Goal: Task Accomplishment & Management: Manage account settings

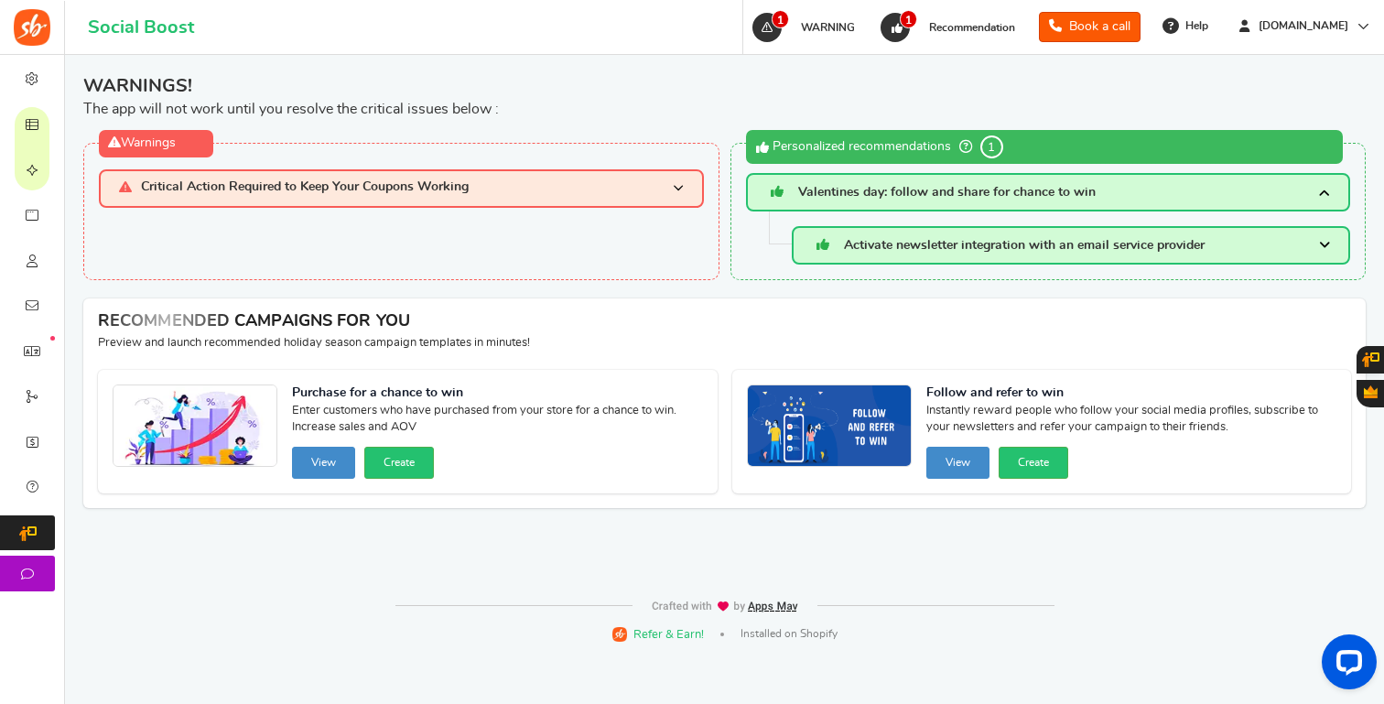
click at [366, 191] on span "Critical Action Required to Keep Your Coupons Working" at bounding box center [305, 188] width 328 height 16
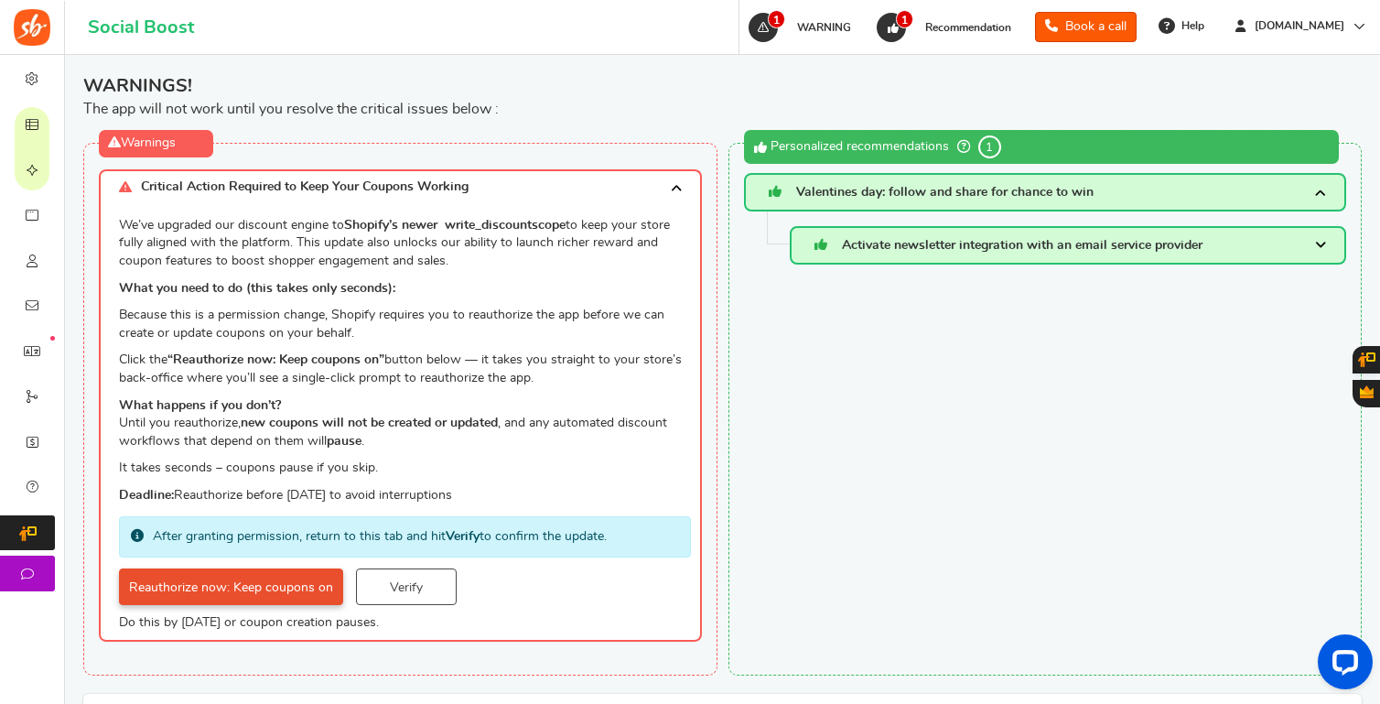
click at [274, 594] on link "Reauthorize now: Keep coupons on" at bounding box center [231, 586] width 224 height 37
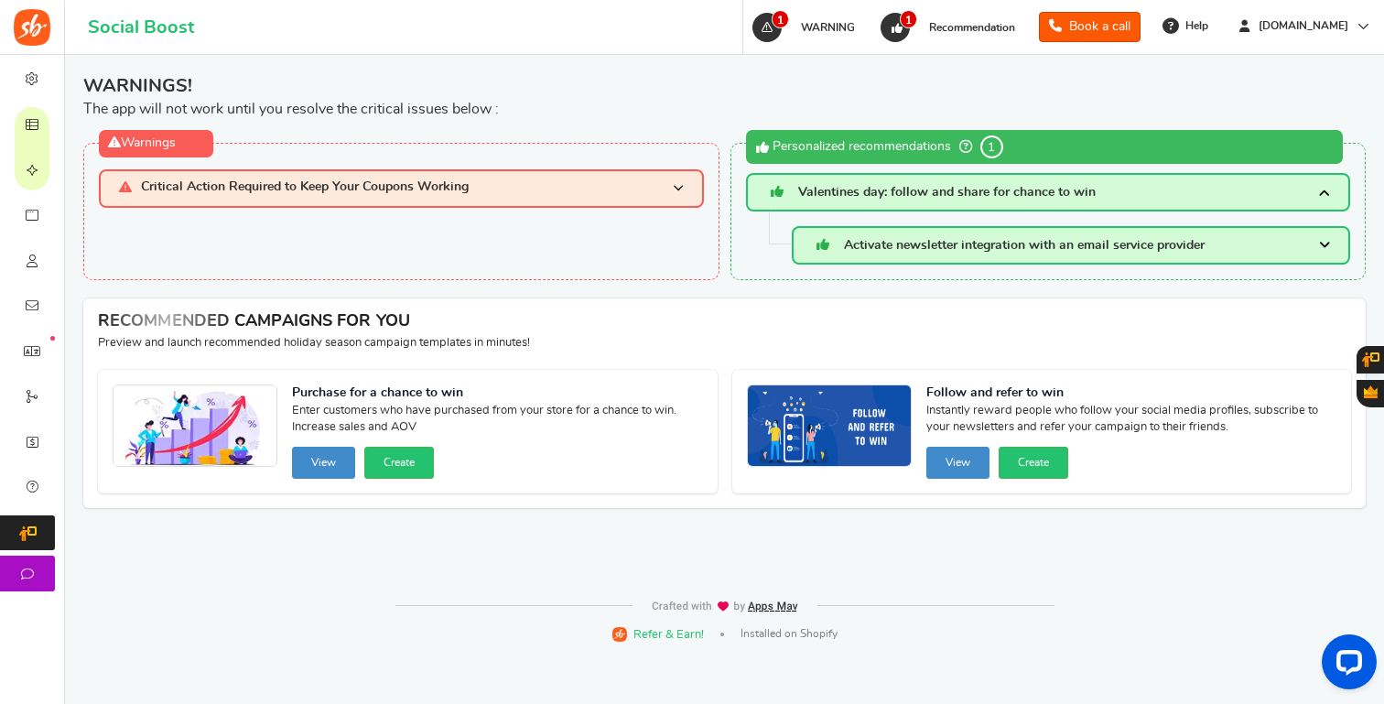
click at [659, 187] on h3 "Critical Action Required to Keep Your Coupons Working" at bounding box center [401, 188] width 605 height 38
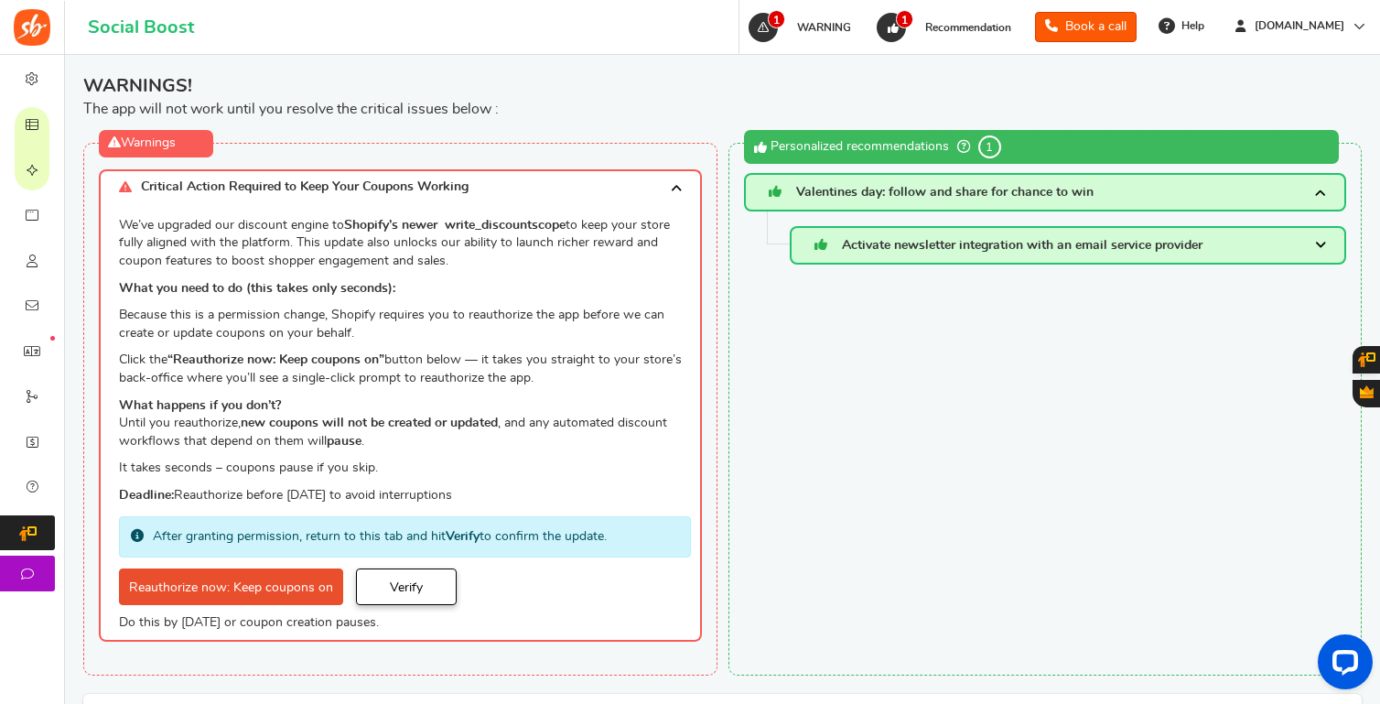
click at [415, 583] on link "Verify" at bounding box center [406, 586] width 101 height 37
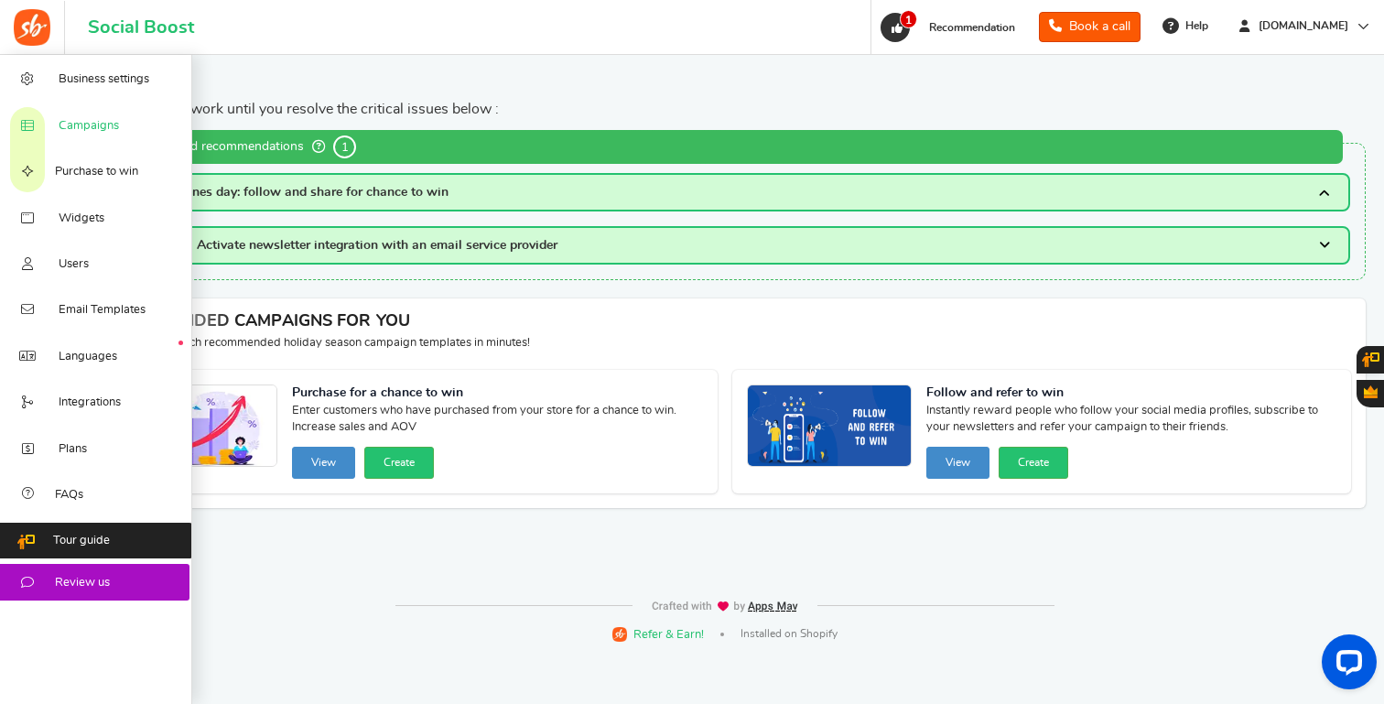
click at [124, 121] on link "Campaigns" at bounding box center [96, 125] width 192 height 46
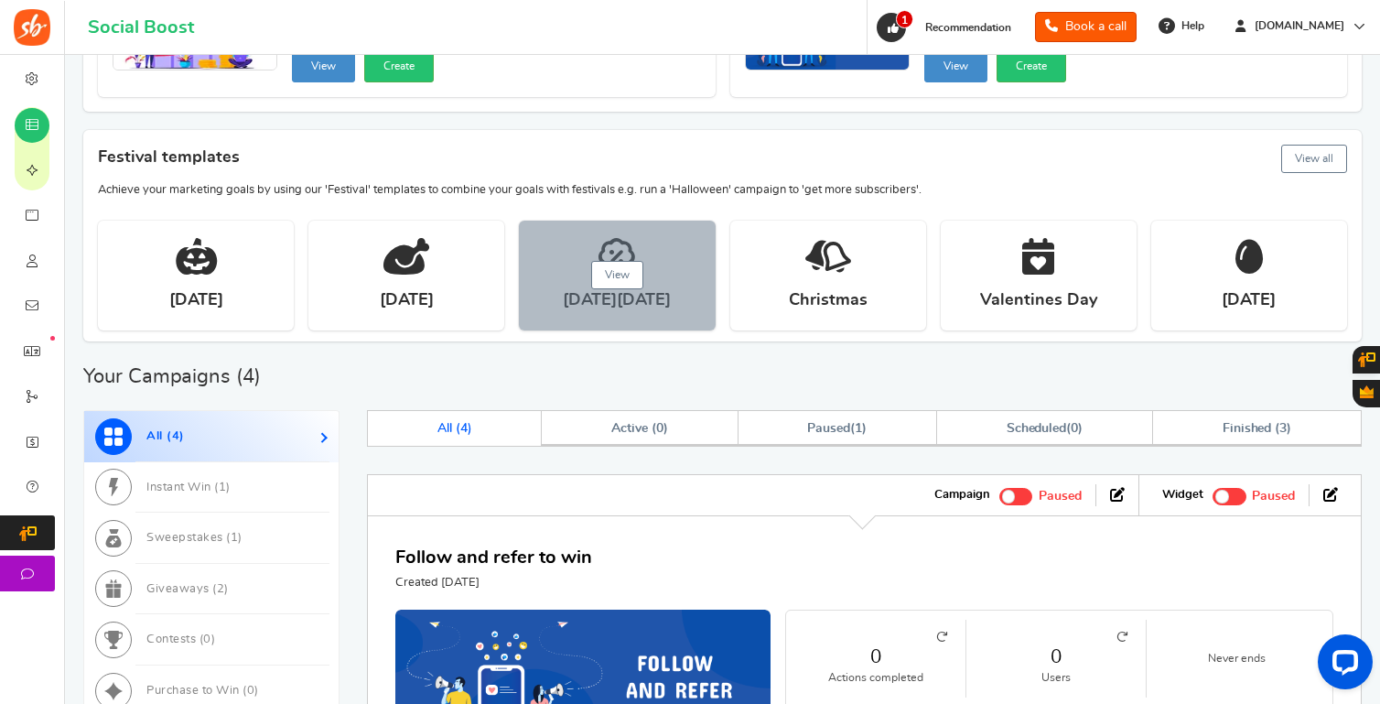
scroll to position [246, 0]
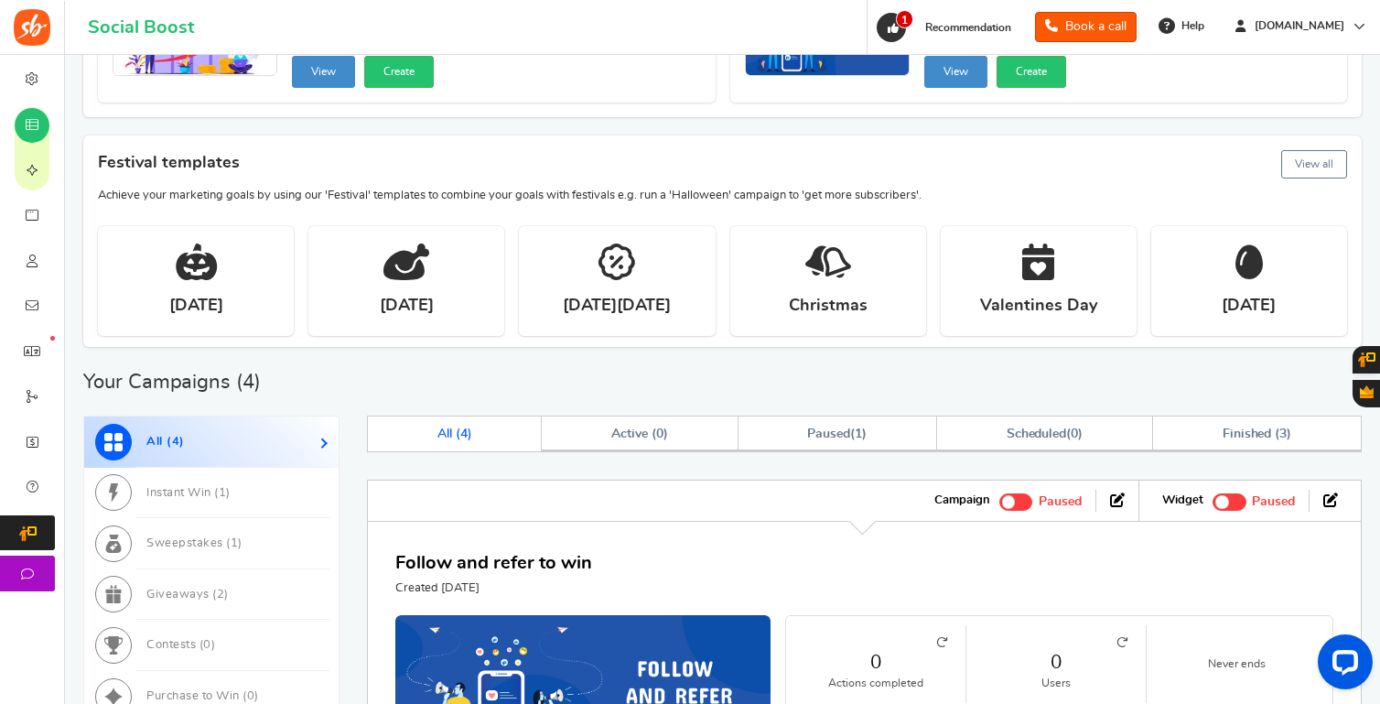
click at [1310, 158] on button "View all" at bounding box center [1314, 164] width 66 height 28
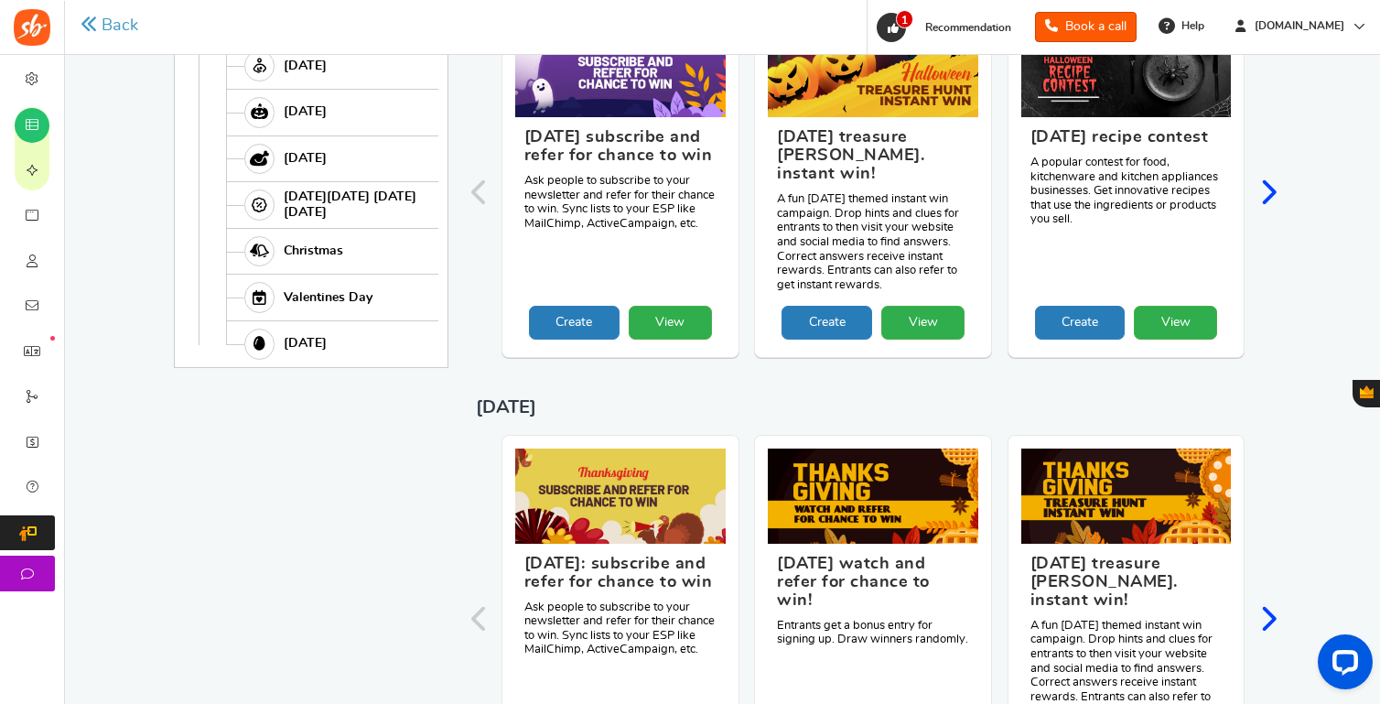
scroll to position [0, 0]
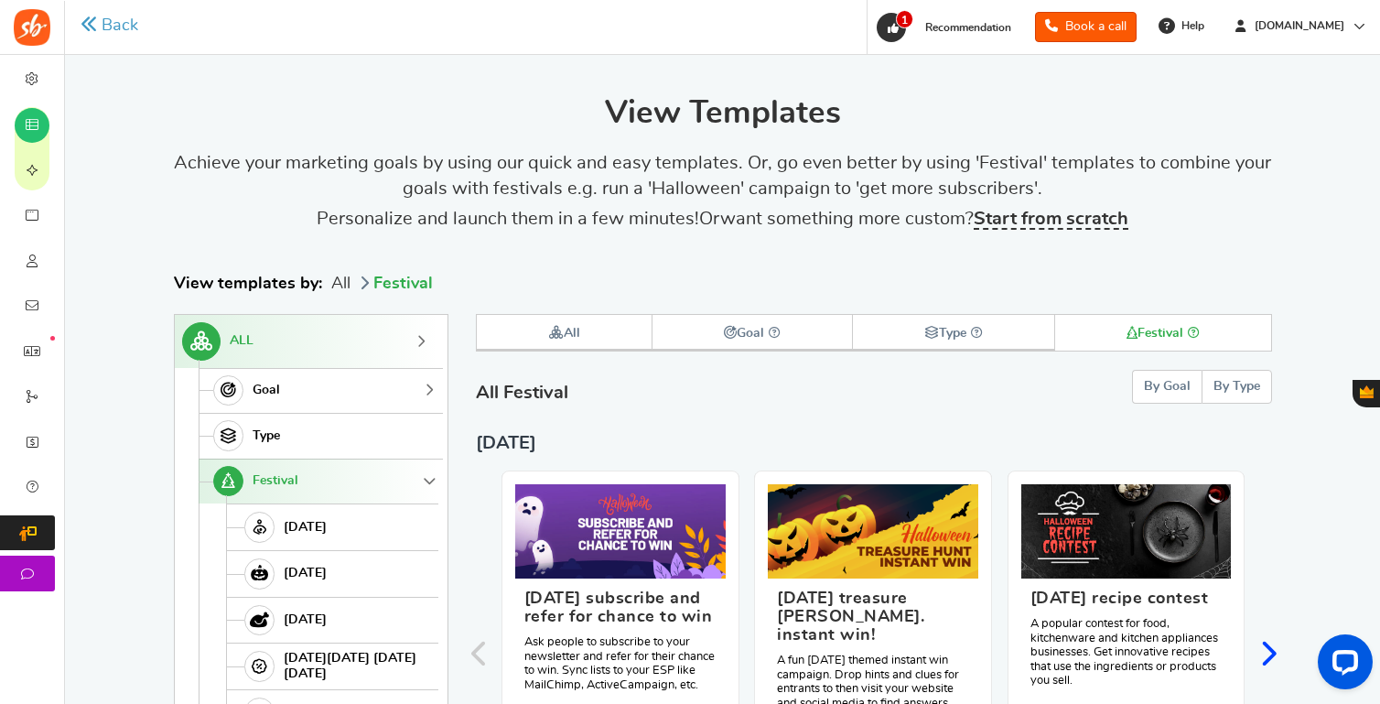
click at [268, 391] on span "Goal" at bounding box center [266, 391] width 27 height 16
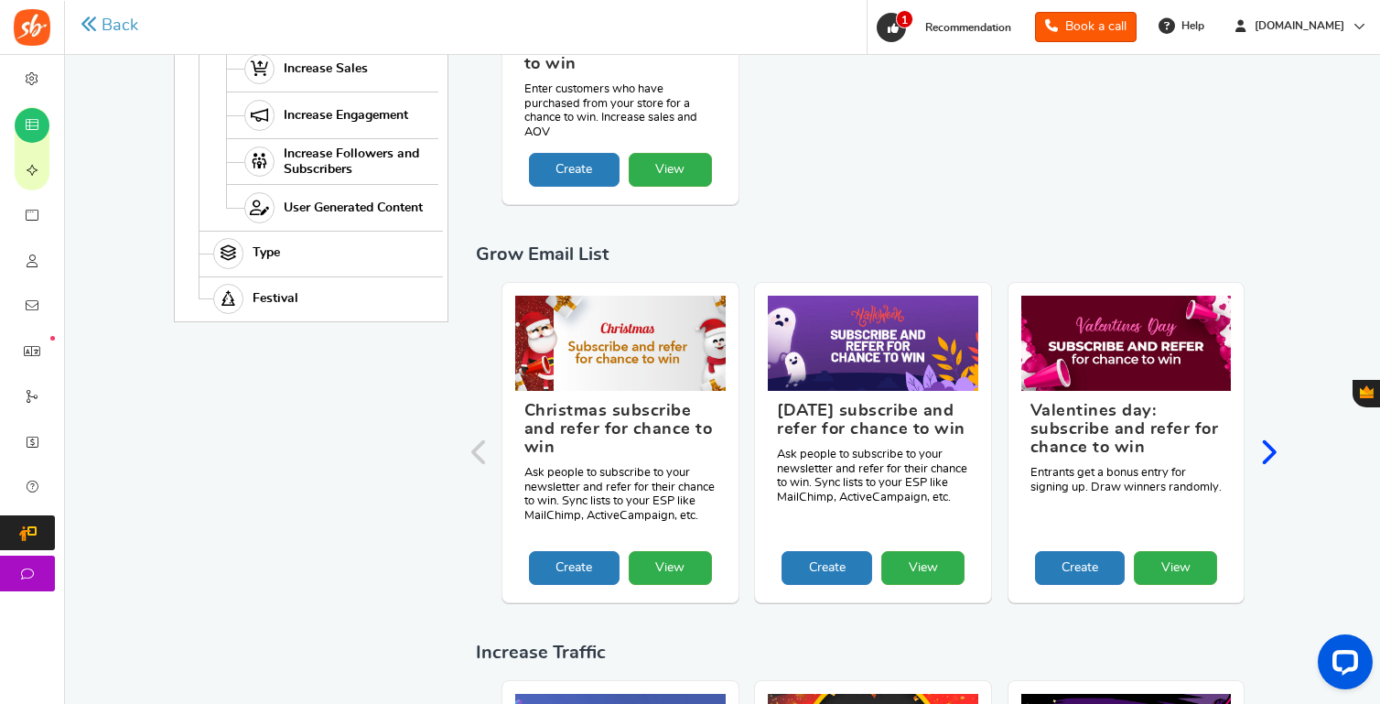
scroll to position [552, 0]
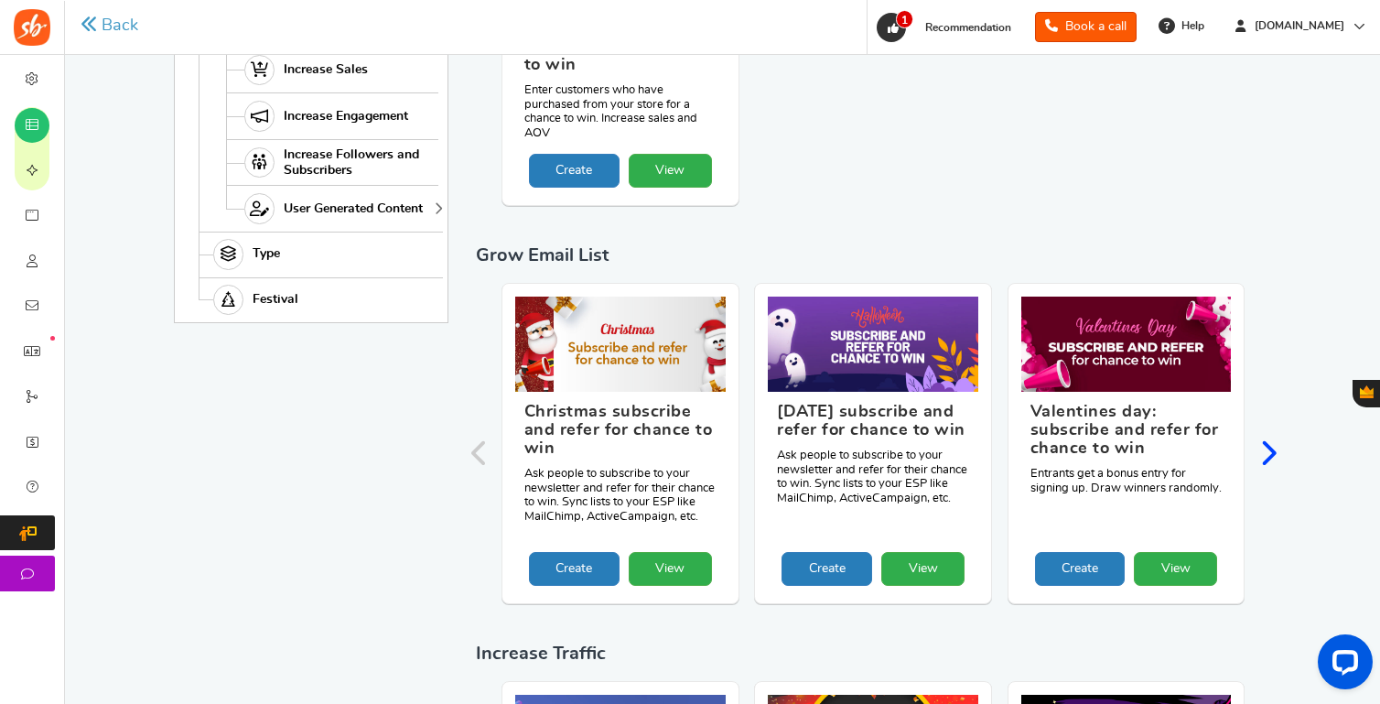
click at [336, 210] on span "User Generated Content" at bounding box center [353, 209] width 139 height 16
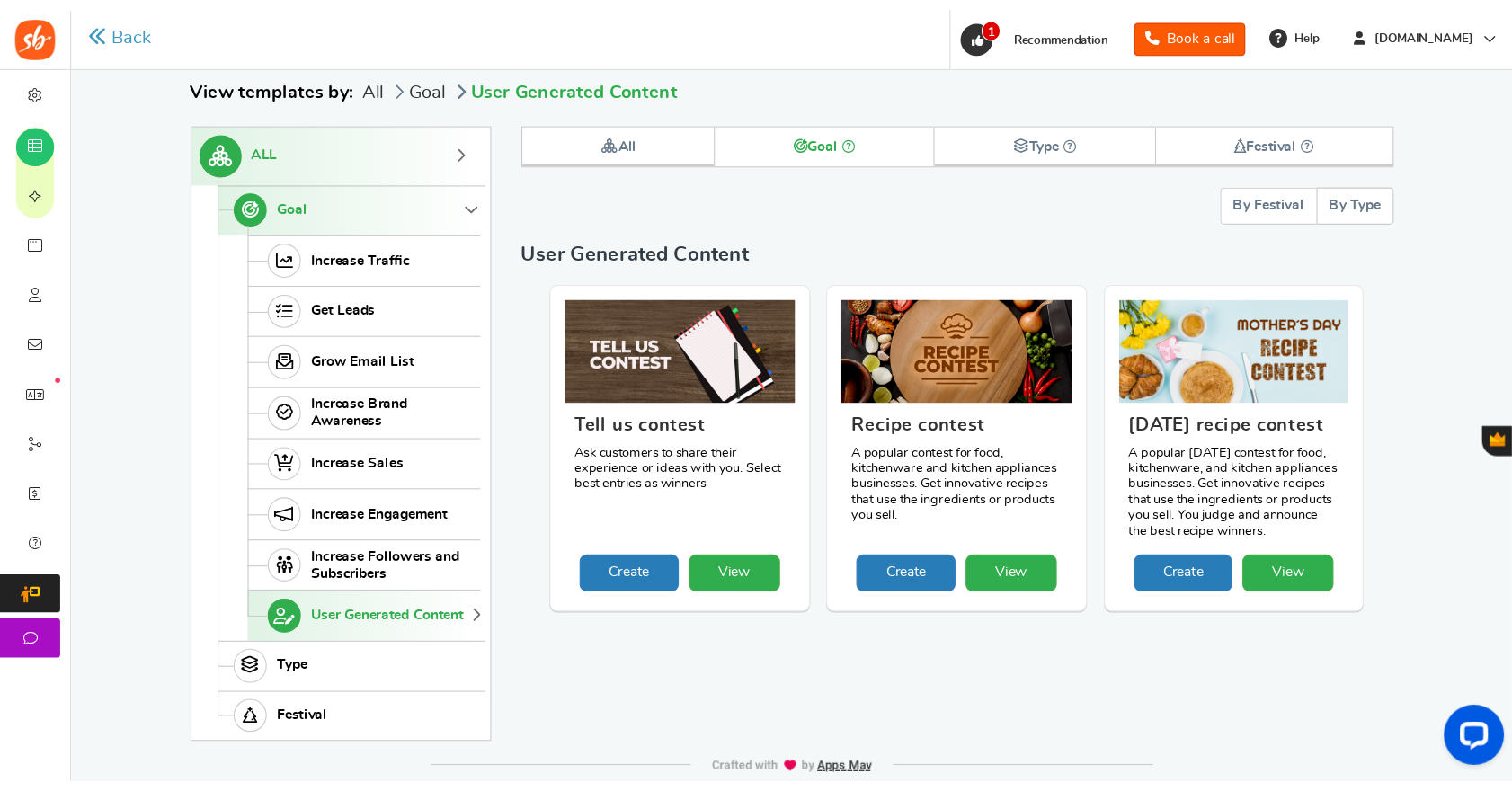
scroll to position [141, 0]
